Goal: Use online tool/utility: Use online tool/utility

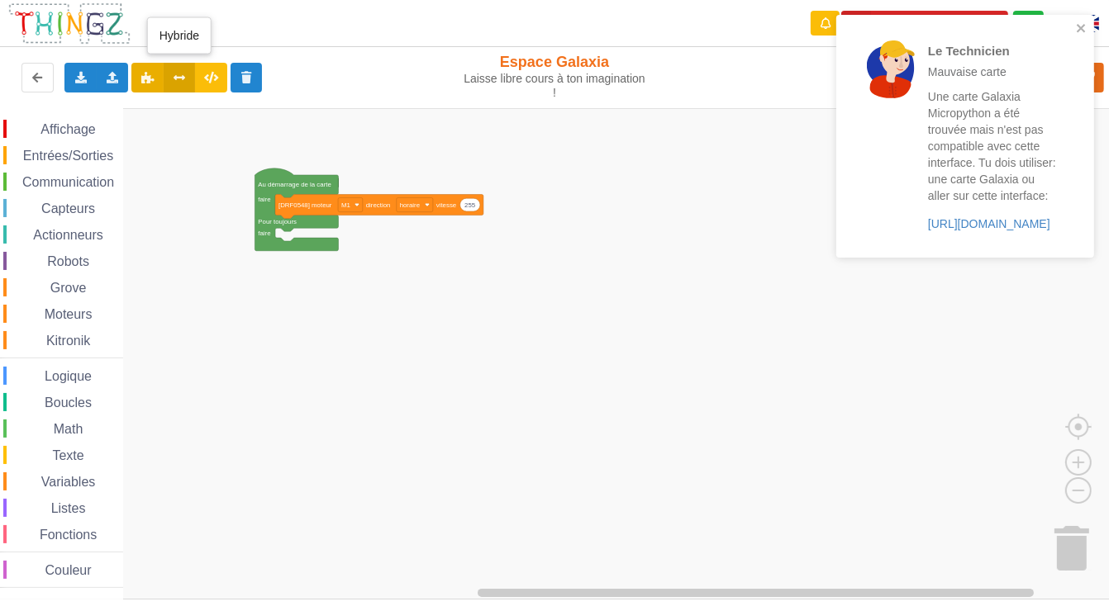
click at [174, 72] on icon at bounding box center [180, 77] width 14 height 10
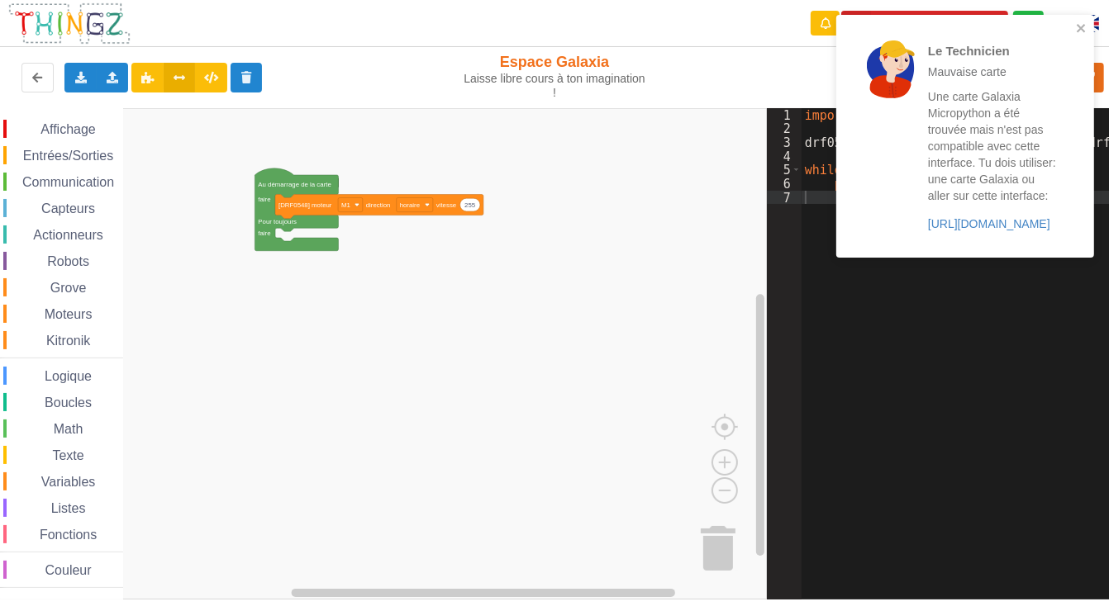
click at [820, 340] on div "import drf0548 drf0548 . motorRun ( drf0548 . Motors [ "M1" ] , drf0548 . Dir […" at bounding box center [1015, 360] width 429 height 505
click at [998, 125] on p "Une carte Galaxia Micropython a été trouvée mais n'est pas compatible avec cett…" at bounding box center [992, 146] width 129 height 116
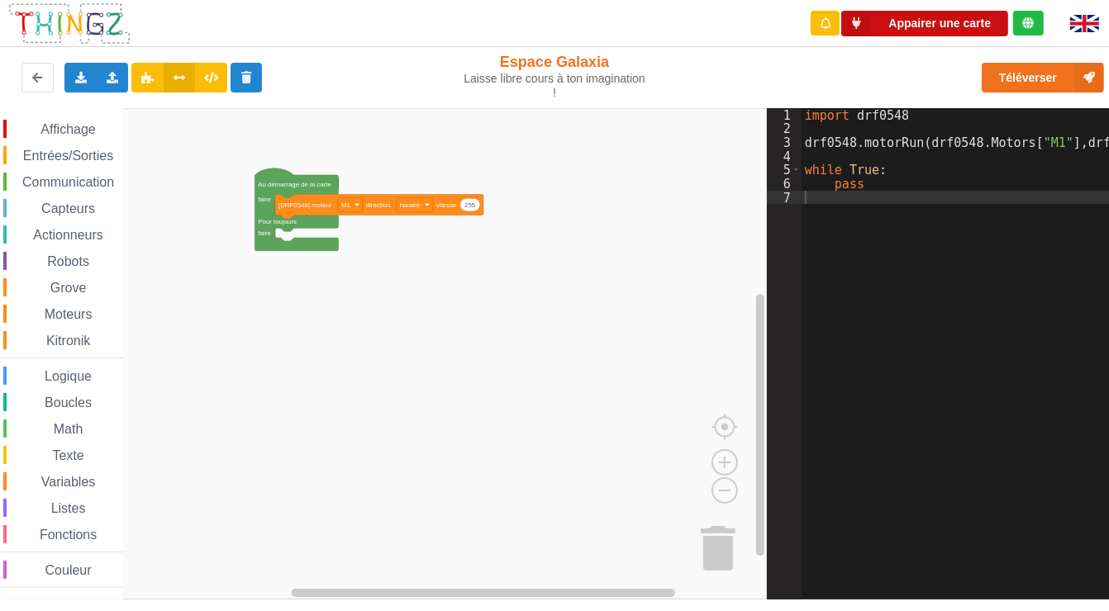
click at [946, 19] on button "Appairer une carte" at bounding box center [924, 24] width 167 height 26
click at [972, 17] on button "Appairer une carte" at bounding box center [924, 24] width 167 height 26
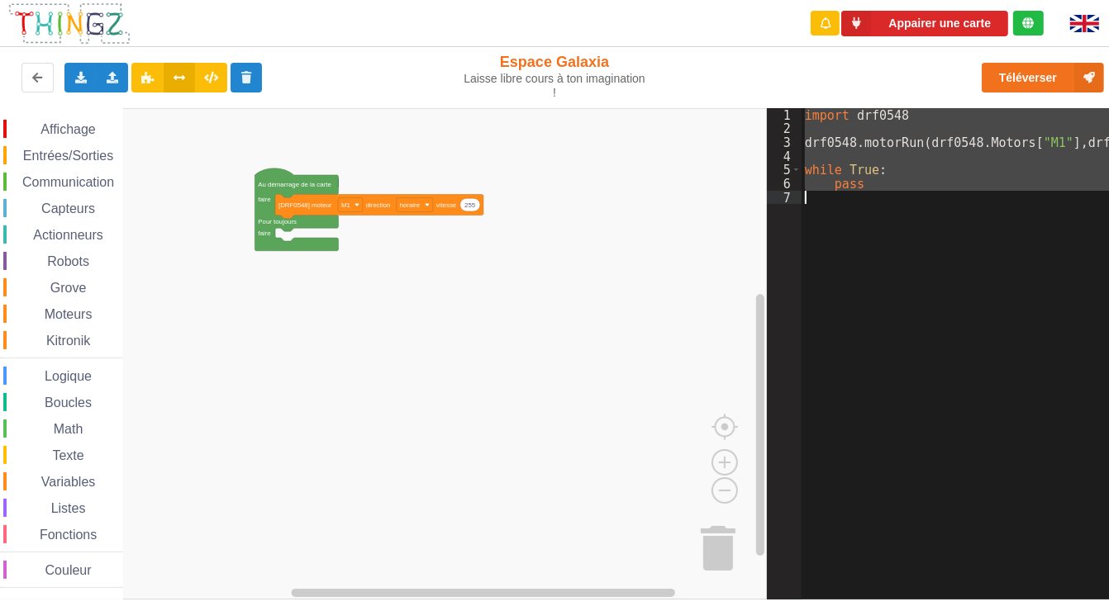
drag, startPoint x: 805, startPoint y: 110, endPoint x: 853, endPoint y: 195, distance: 98.1
click at [853, 195] on div "import drf0548 drf0548 . motorRun ( drf0548 . Motors [ "M1" ] , drf0548 . Dir […" at bounding box center [1015, 360] width 429 height 505
click at [70, 228] on span "Actionneurs" at bounding box center [68, 235] width 75 height 14
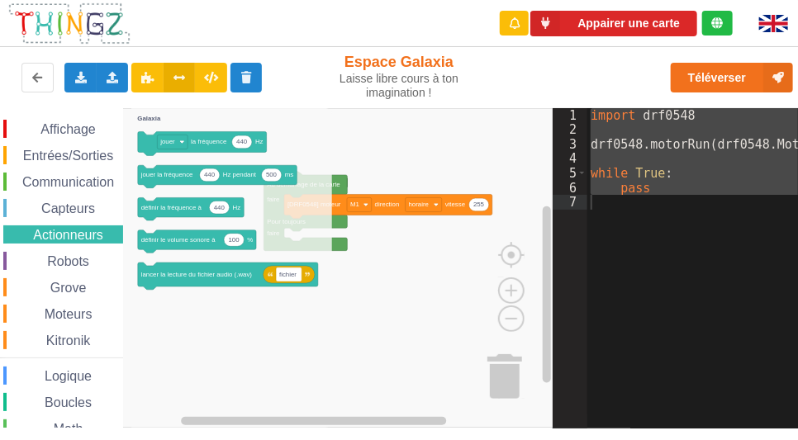
click at [73, 314] on span "Moteurs" at bounding box center [68, 314] width 53 height 14
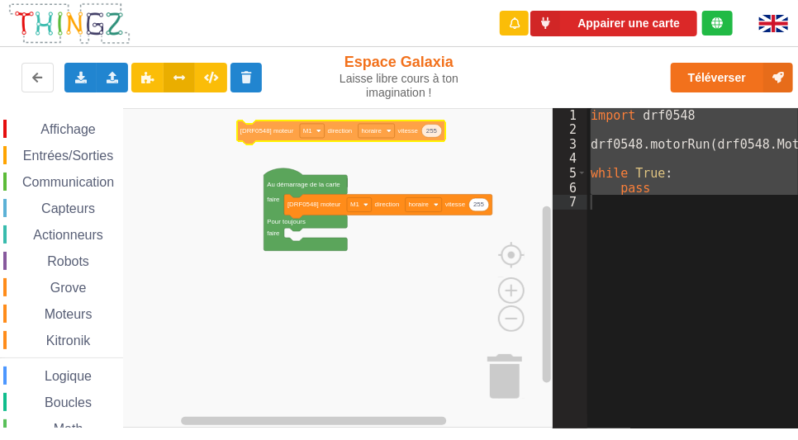
click at [260, 132] on div "Affichage Entrées/Sorties Communication Capteurs Actionneurs Robots Grove Moteu…" at bounding box center [276, 268] width 553 height 321
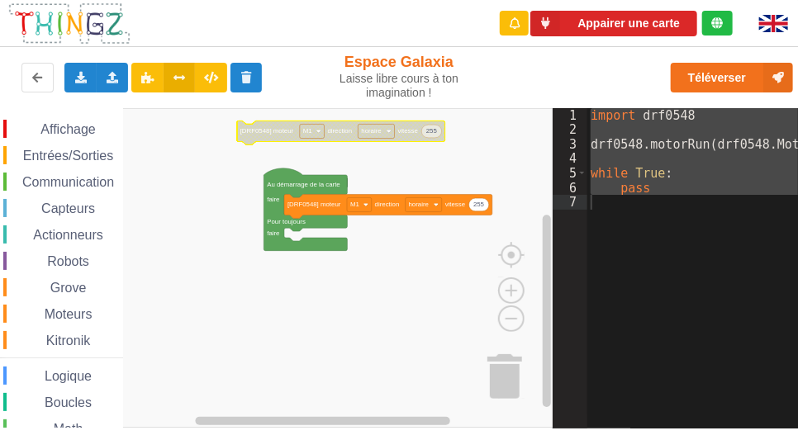
click at [76, 311] on span "Moteurs" at bounding box center [68, 314] width 53 height 14
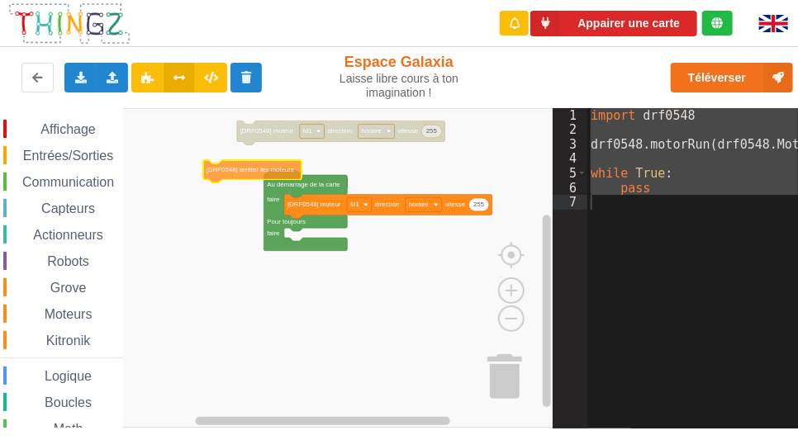
click at [215, 177] on div "Affichage Entrées/Sorties Communication Capteurs Actionneurs Robots Grove Moteu…" at bounding box center [276, 268] width 553 height 321
click at [57, 312] on span "Moteurs" at bounding box center [68, 314] width 53 height 14
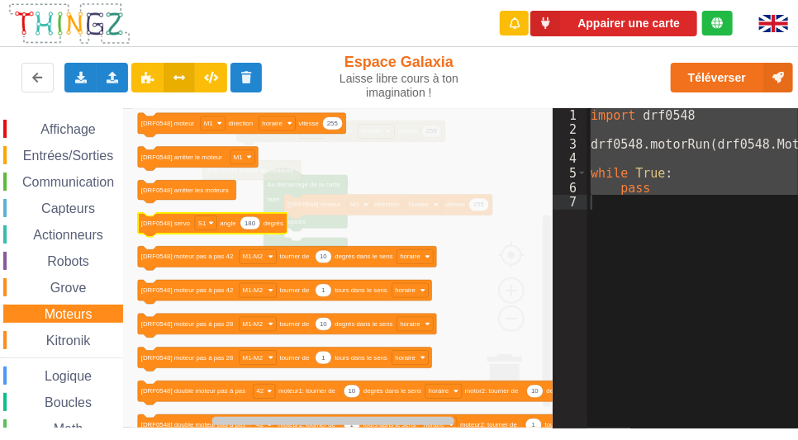
click at [164, 226] on text "[DRF0548] servo" at bounding box center [166, 222] width 50 height 7
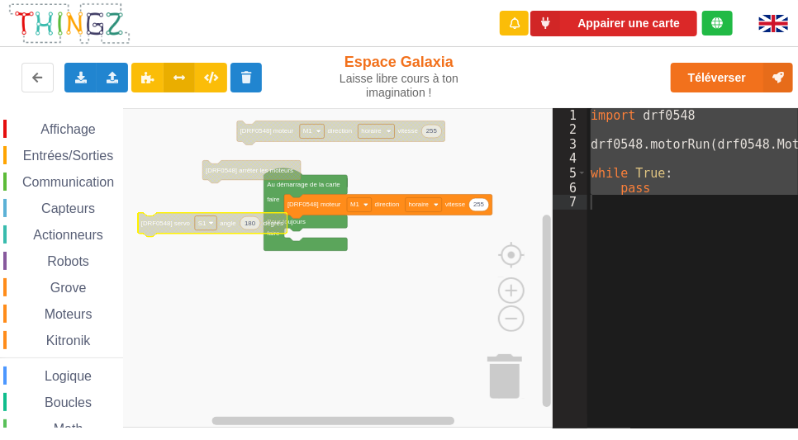
click at [172, 235] on rect "Espace de travail de Blocky" at bounding box center [277, 268] width 554 height 320
